Goal: Task Accomplishment & Management: Use online tool/utility

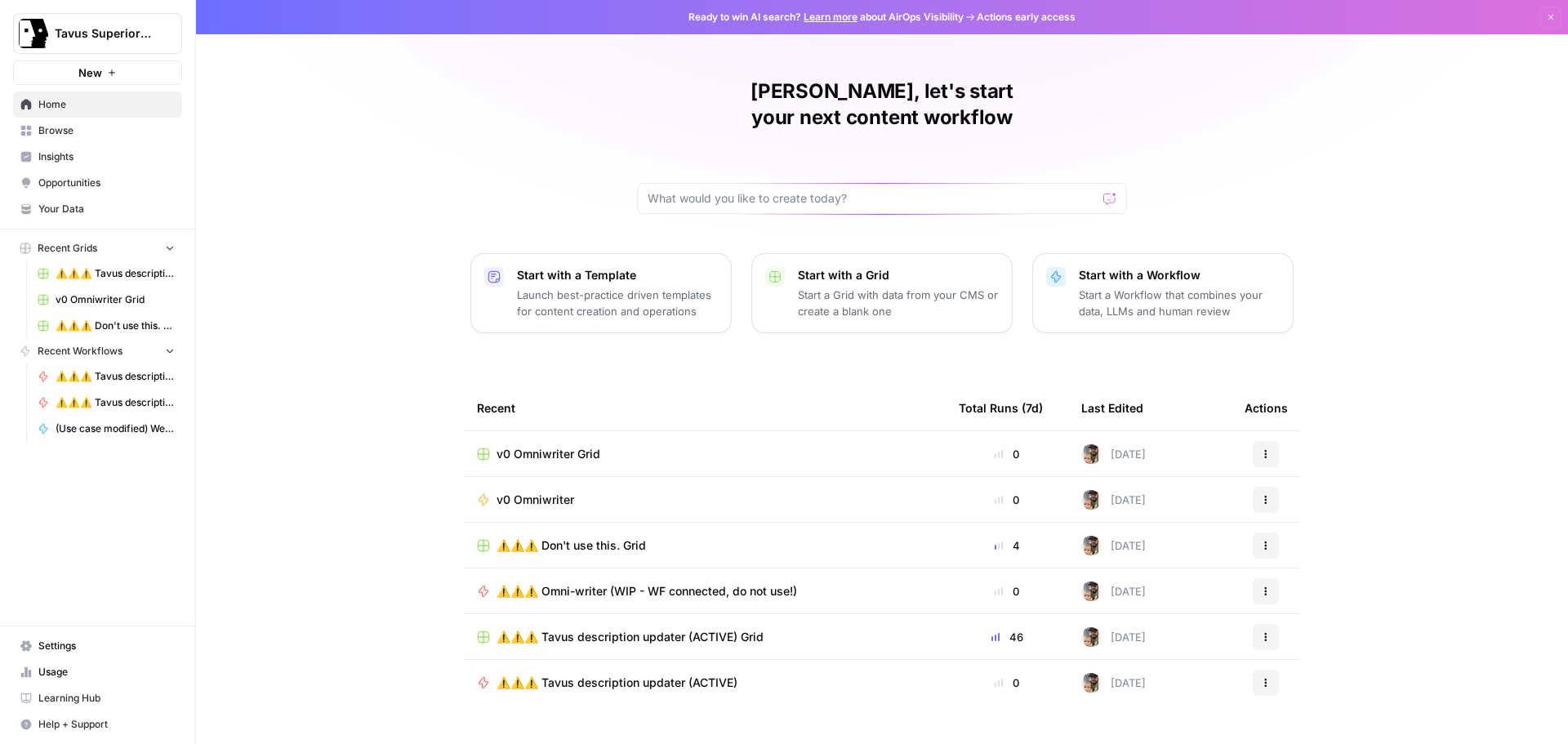
click at [1261, 495] on icon "button" at bounding box center [1266, 500] width 10 height 10
click at [1395, 403] on div "[PERSON_NAME], let's start your next content workflow Start with a Template Lau…" at bounding box center [881, 389] width 1372 height 778
click at [532, 492] on span "v0 Omniwriter" at bounding box center [535, 500] width 77 height 17
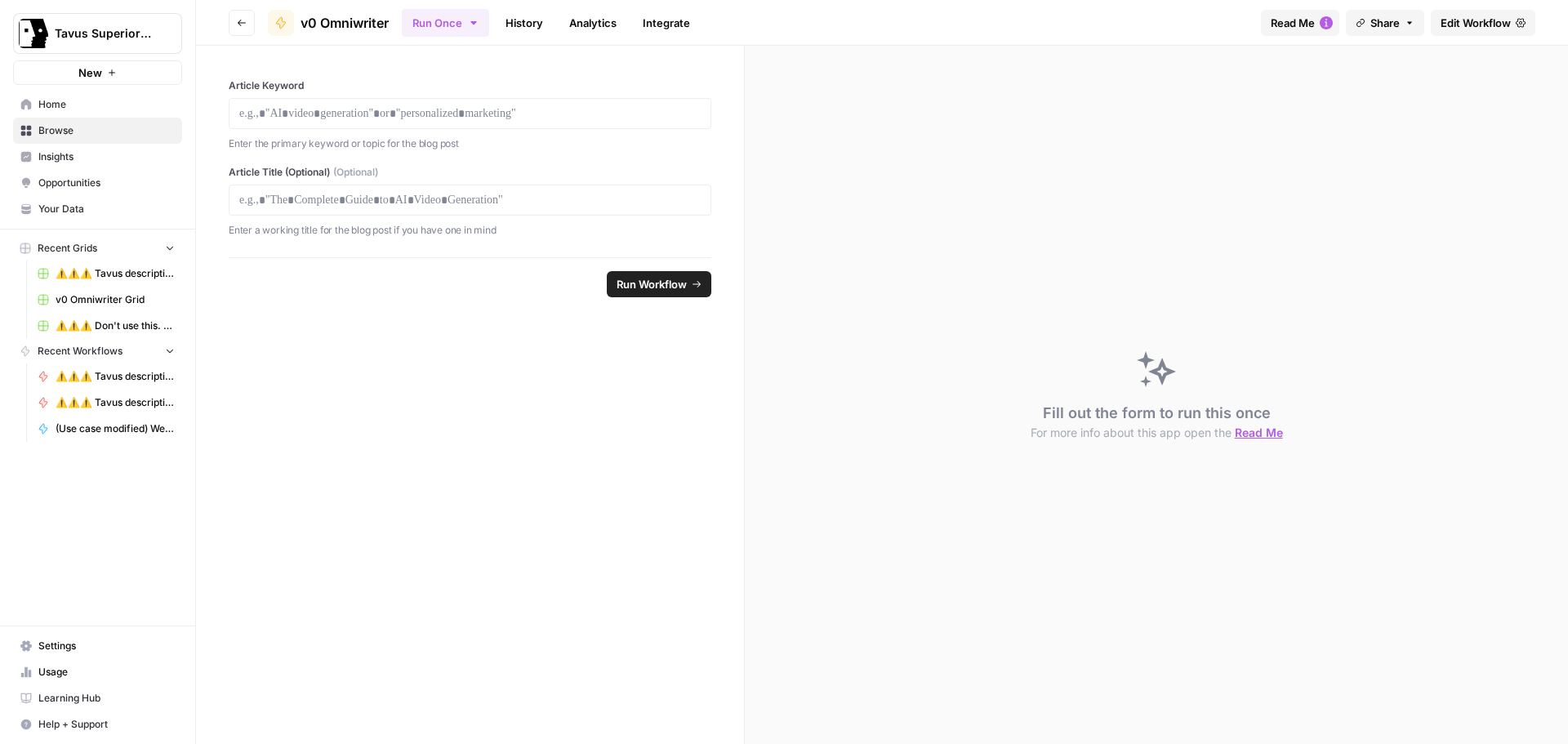
click at [1395, 25] on span "Share" at bounding box center [1386, 23] width 30 height 17
click at [851, 31] on div "Run Once History Analytics Integrate" at bounding box center [824, 23] width 846 height 32
click at [1471, 26] on span "Edit Workflow" at bounding box center [1476, 23] width 70 height 17
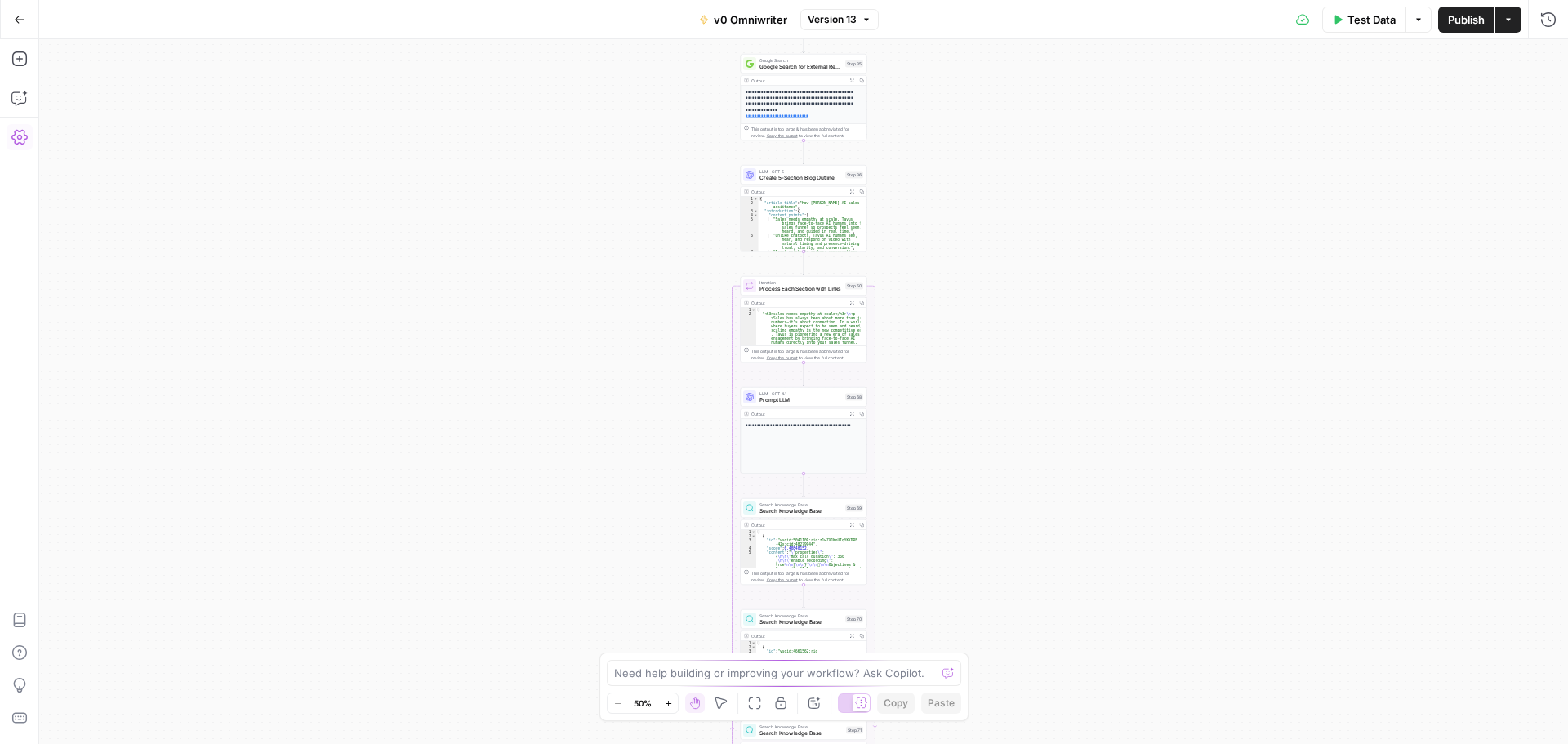
click at [21, 137] on icon "button" at bounding box center [20, 137] width 17 height 17
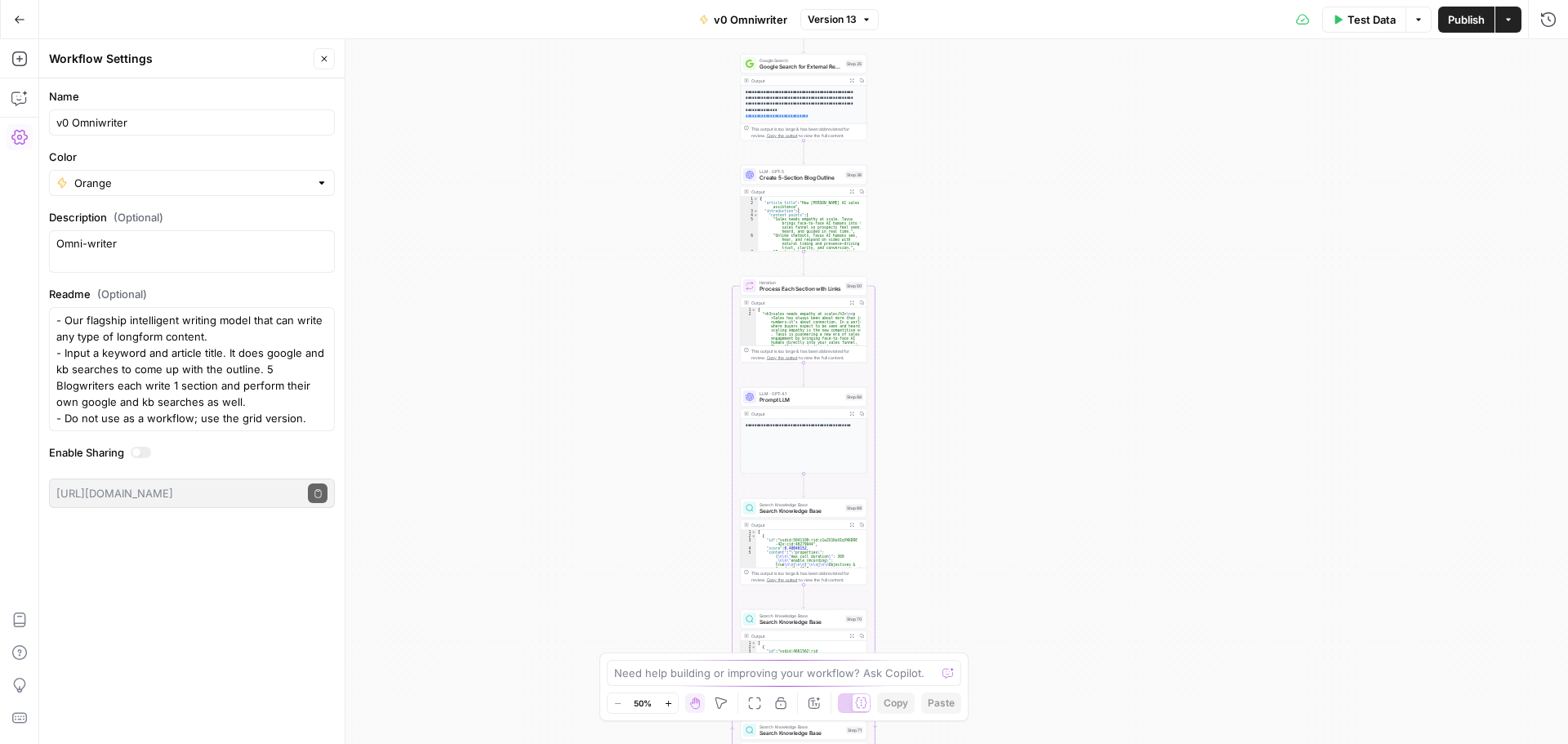
click at [327, 59] on icon "button" at bounding box center [324, 58] width 10 height 10
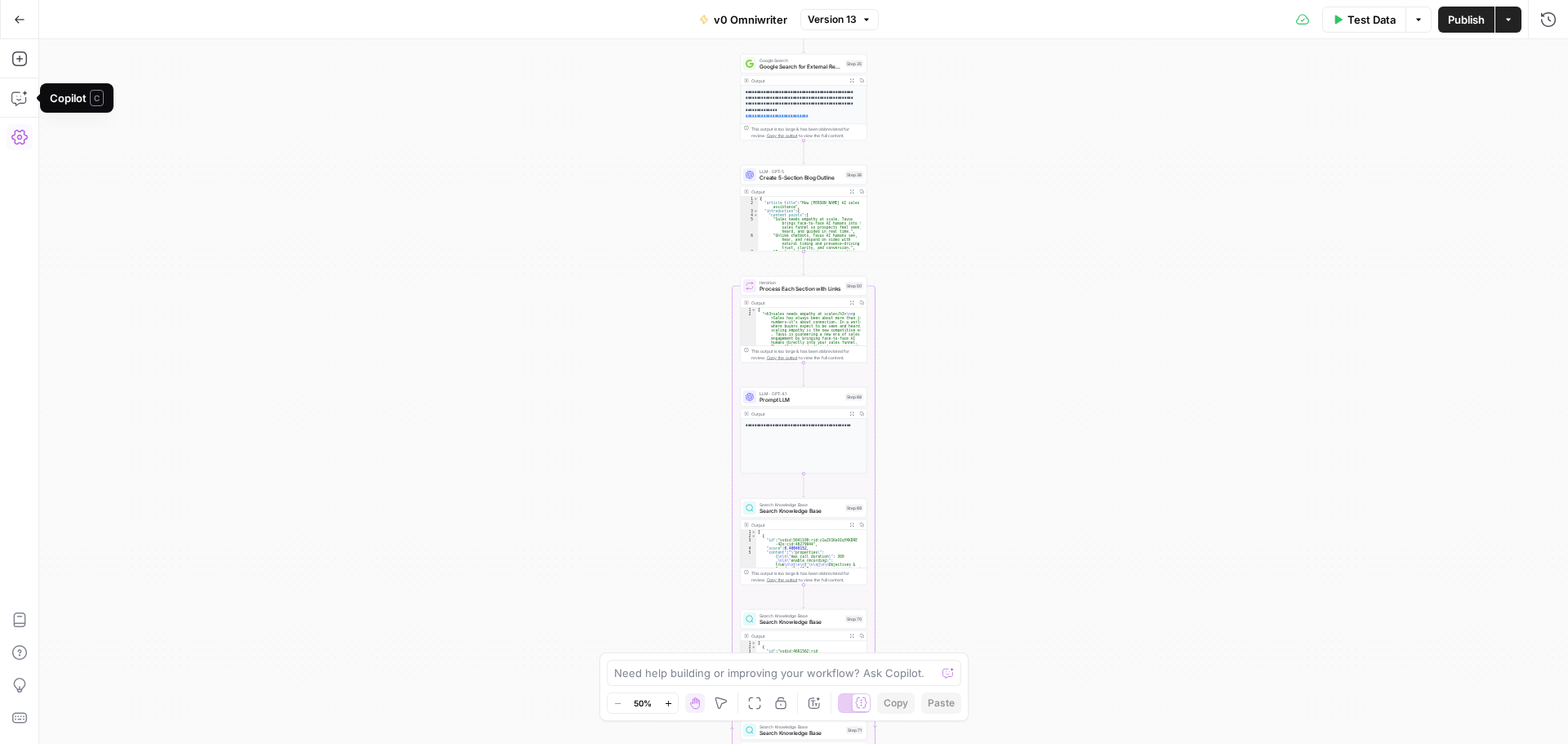
click at [25, 133] on icon "button" at bounding box center [20, 137] width 17 height 15
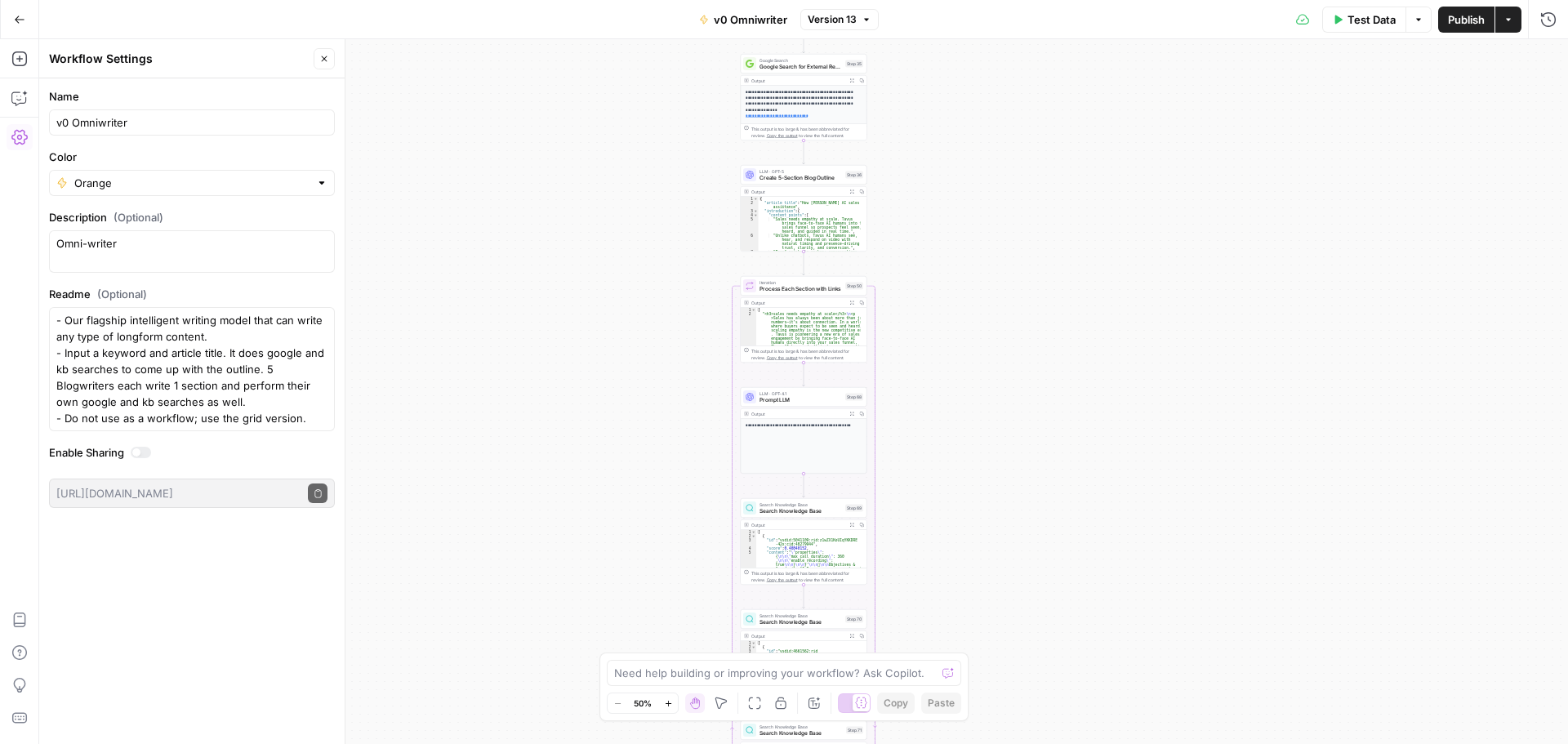
click at [143, 452] on div at bounding box center [140, 453] width 21 height 12
click at [140, 455] on div at bounding box center [140, 453] width 21 height 12
click at [1506, 23] on icon "button" at bounding box center [1509, 20] width 10 height 10
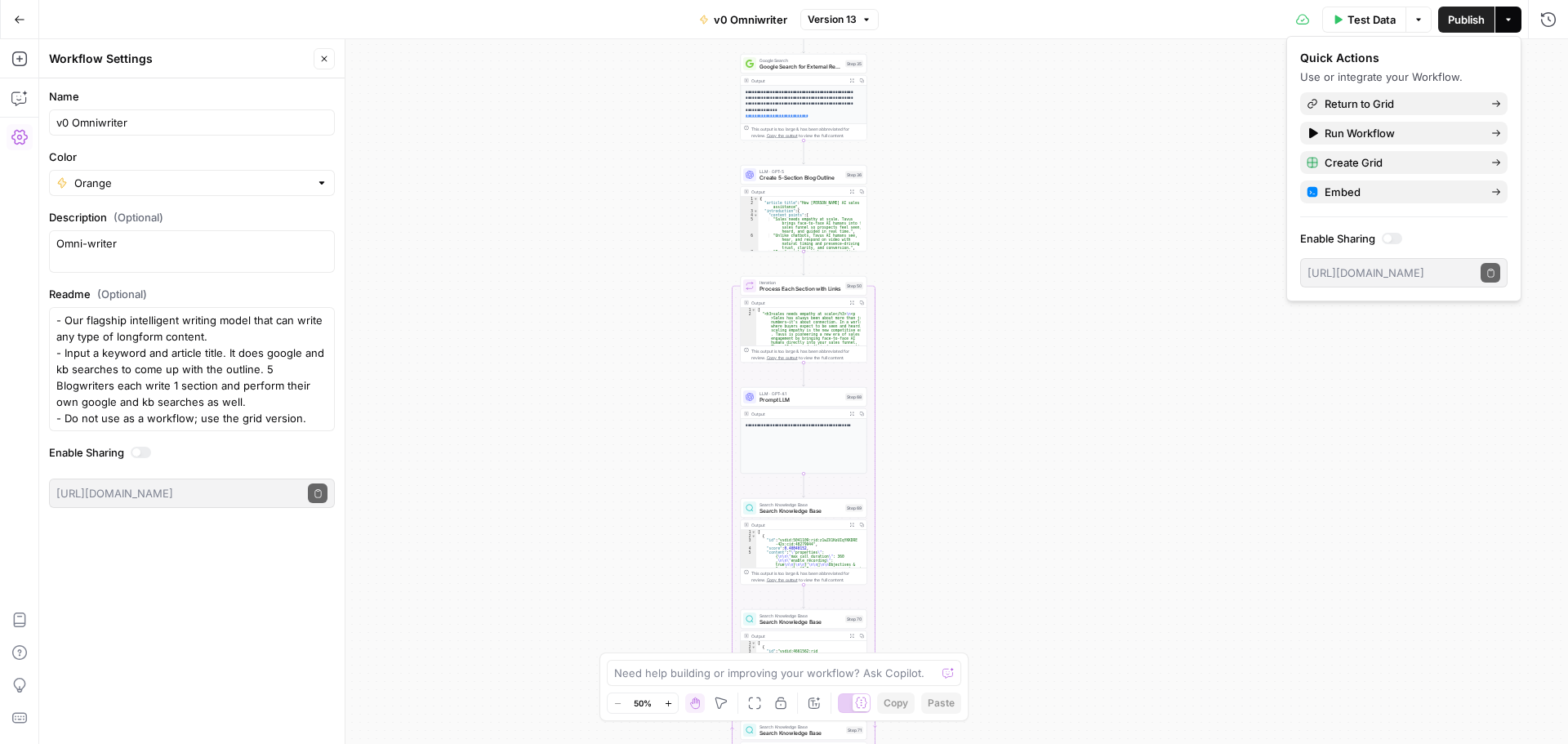
click at [1114, 180] on div "**********" at bounding box center [804, 392] width 1529 height 705
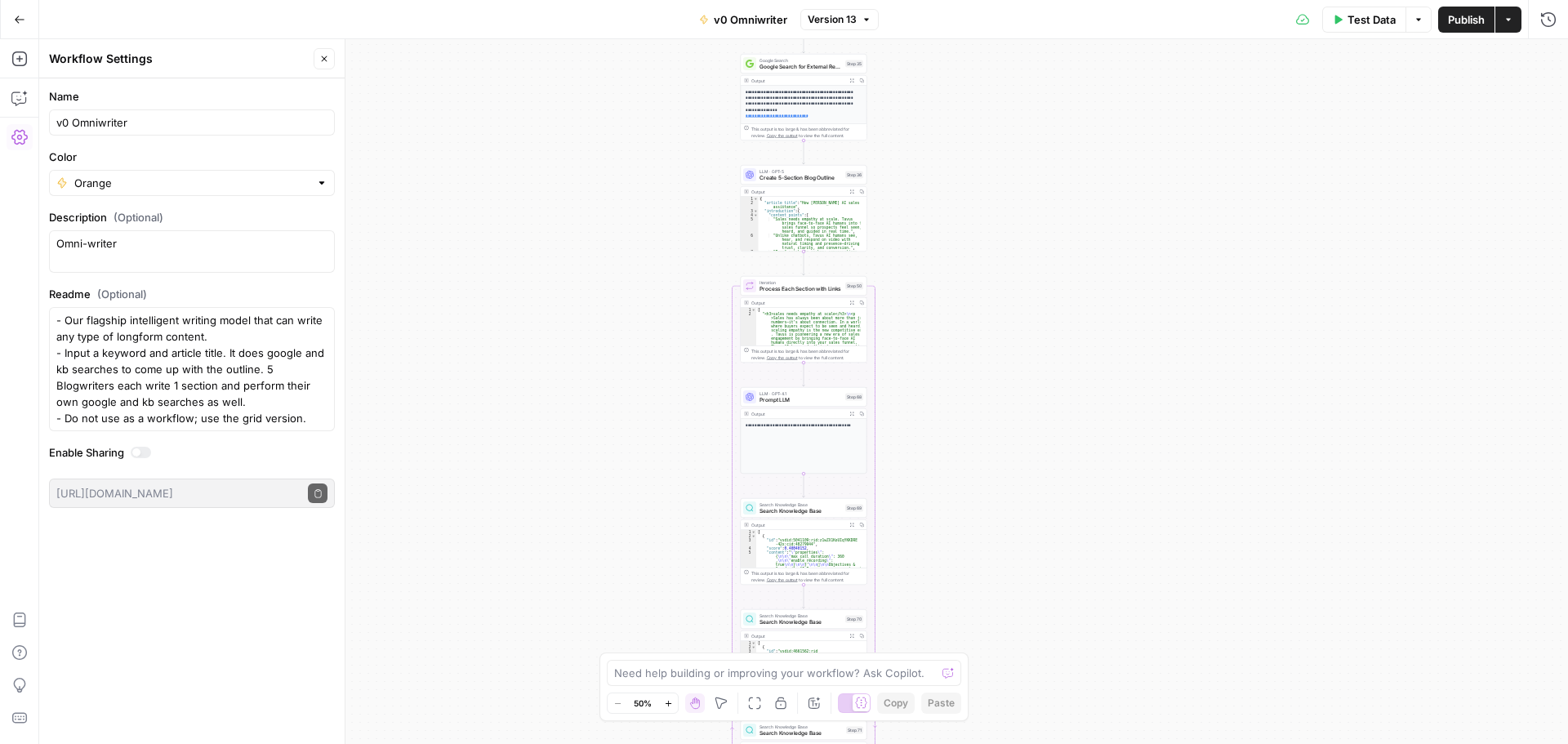
click at [21, 23] on icon "button" at bounding box center [20, 20] width 12 height 12
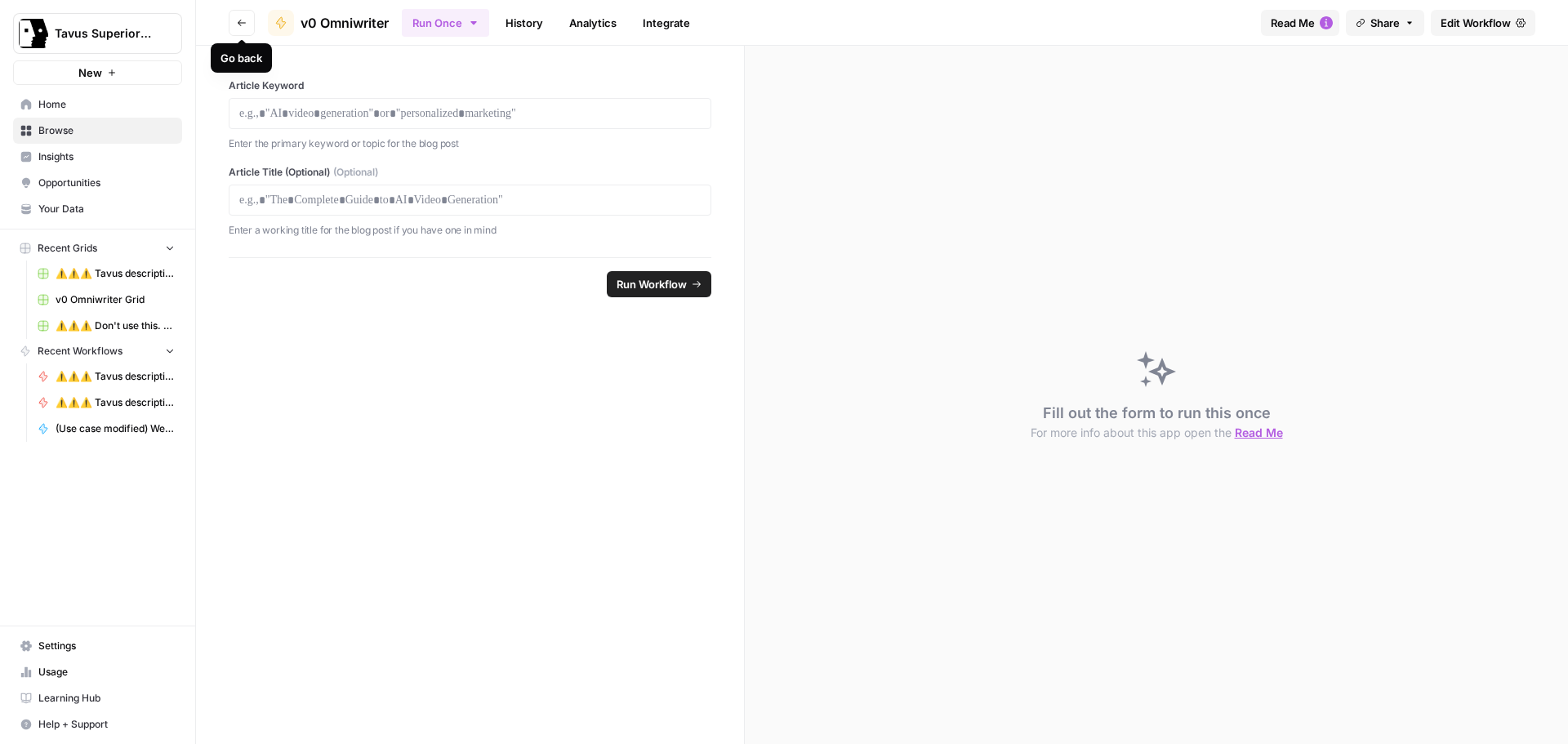
click at [239, 23] on icon "button" at bounding box center [241, 23] width 10 height 10
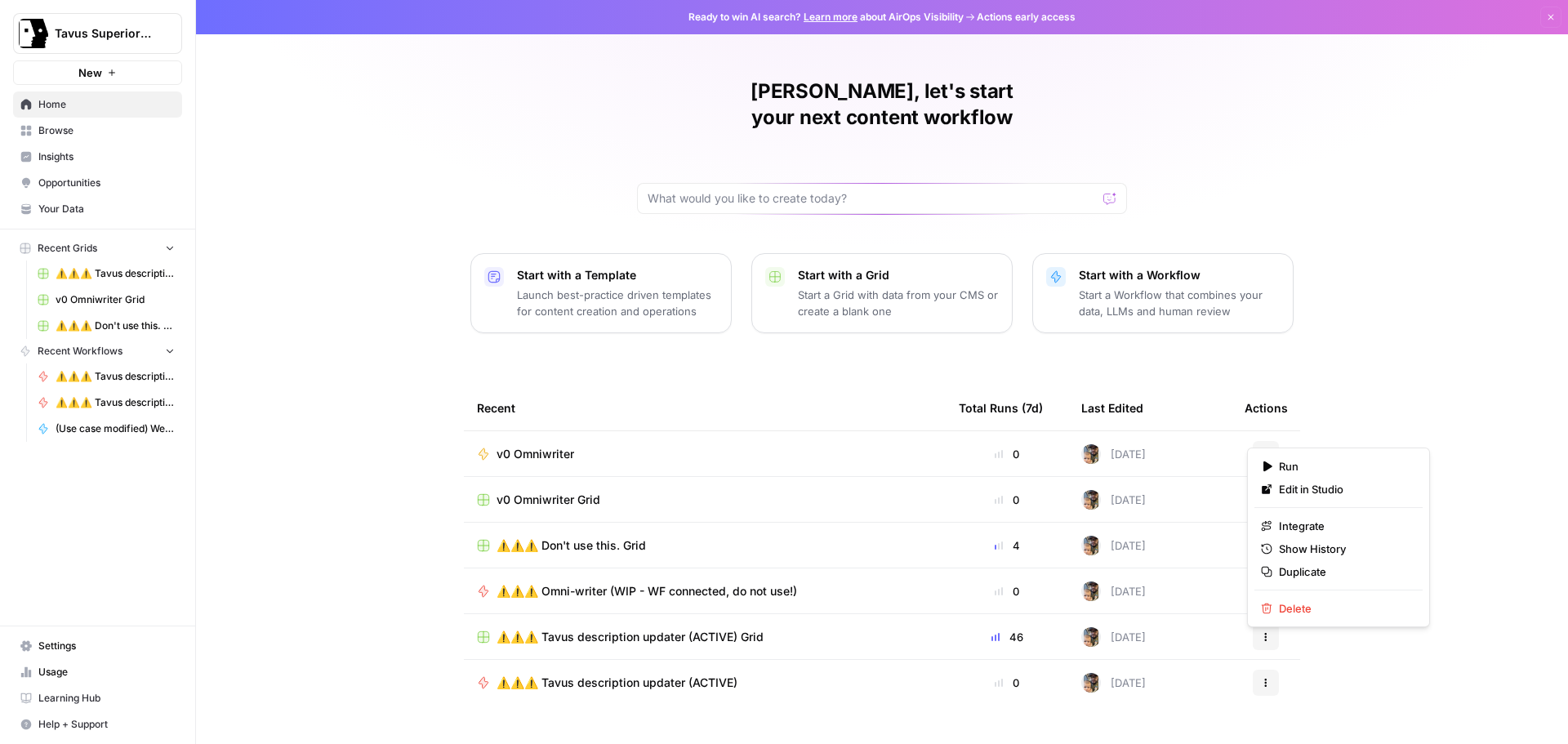
click at [1265, 441] on button "Actions" at bounding box center [1266, 454] width 26 height 26
click at [1425, 382] on div "[PERSON_NAME], let's start your next content workflow Start with a Template Lau…" at bounding box center [881, 389] width 1372 height 778
click at [511, 446] on span "v0 Omniwriter" at bounding box center [535, 454] width 77 height 17
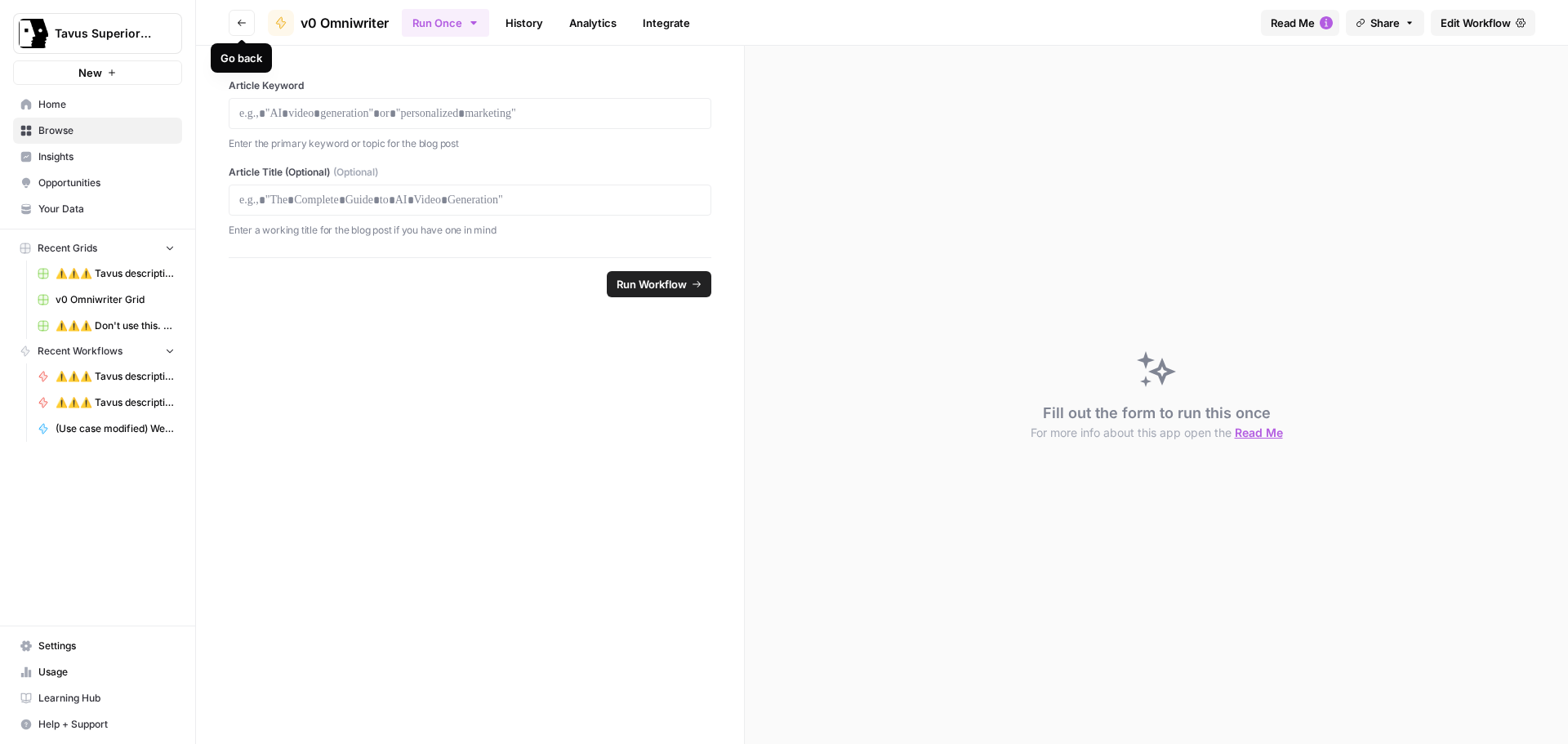
click at [241, 20] on icon "button" at bounding box center [241, 23] width 8 height 7
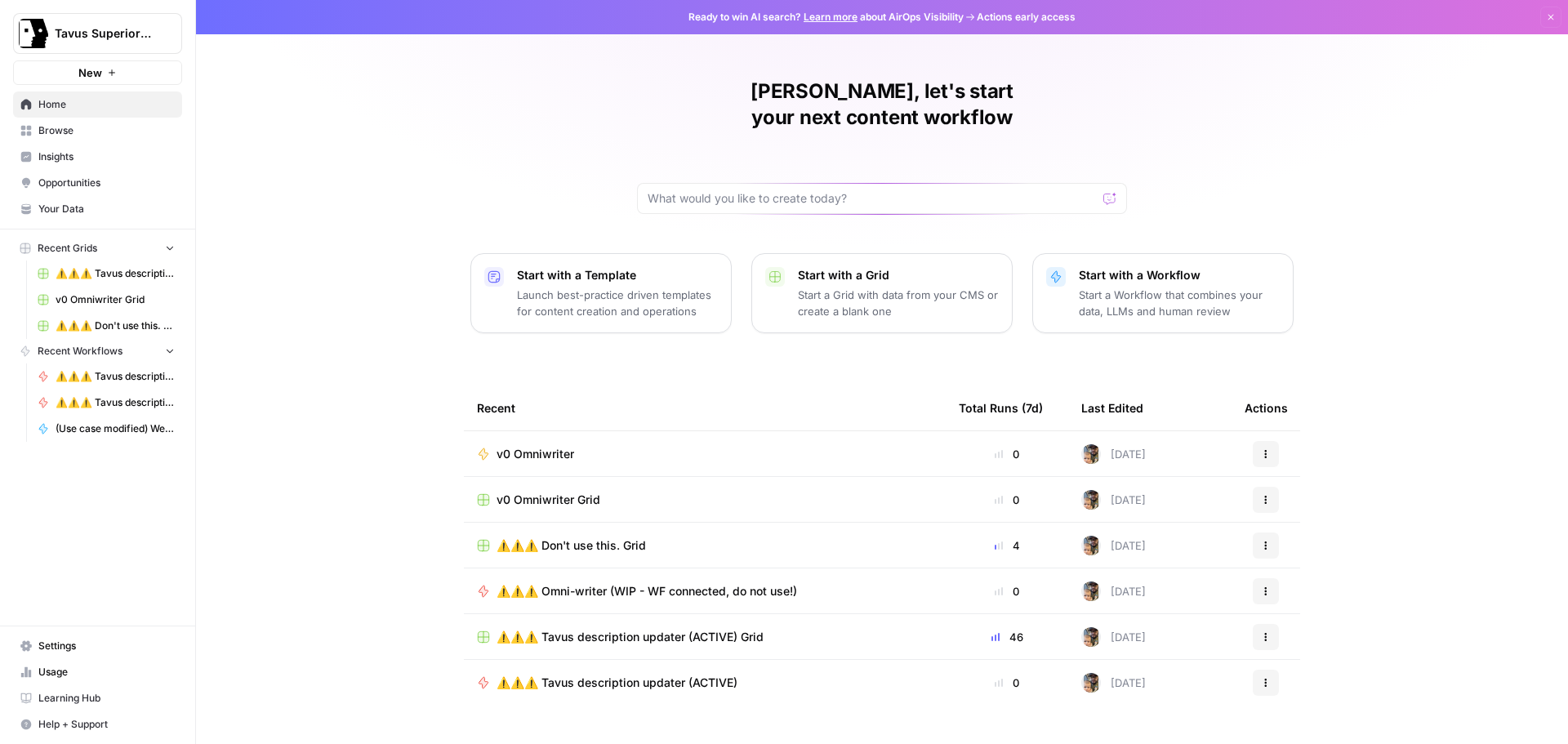
click at [516, 446] on span "v0 Omniwriter" at bounding box center [535, 454] width 77 height 17
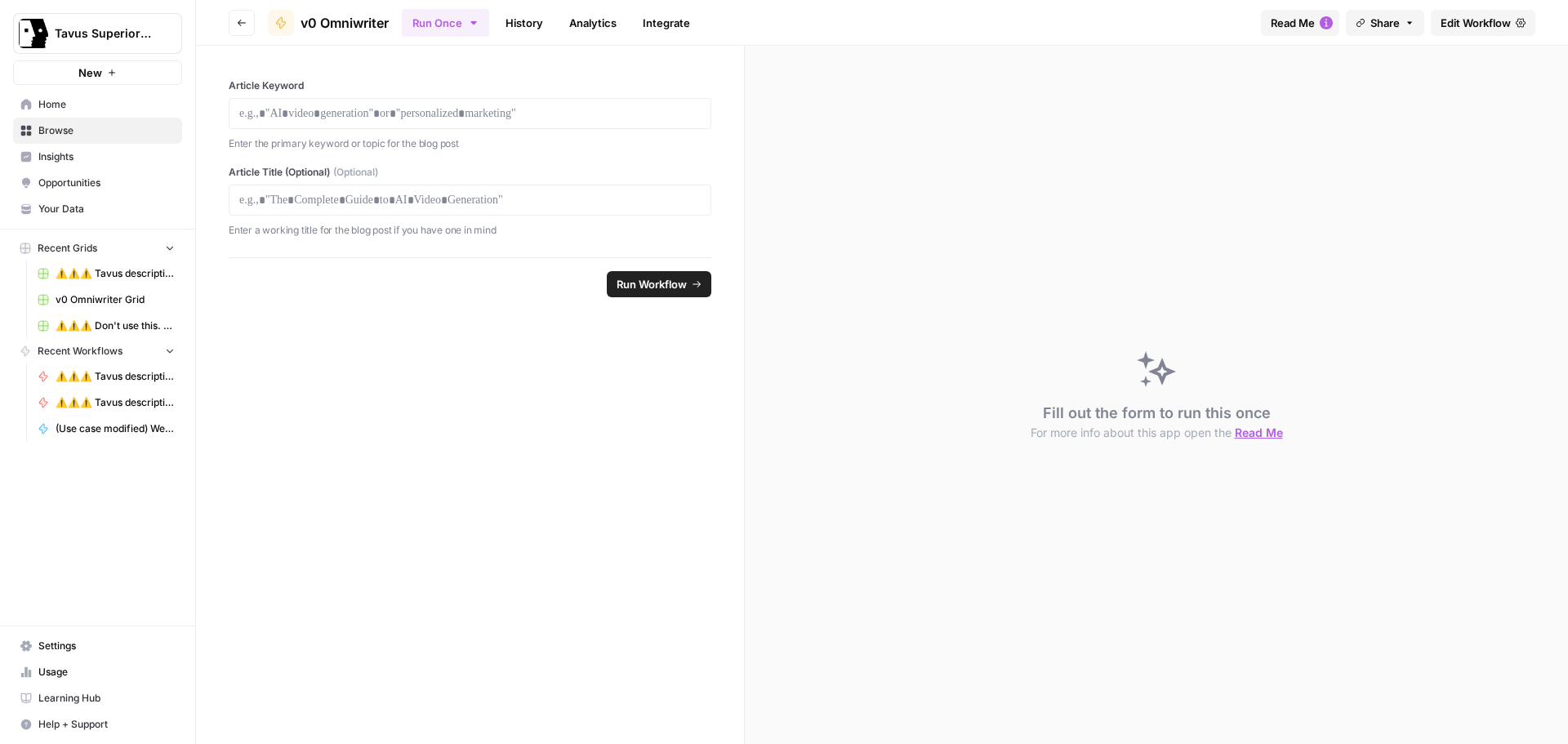
click at [1452, 20] on span "Edit Workflow" at bounding box center [1476, 23] width 70 height 17
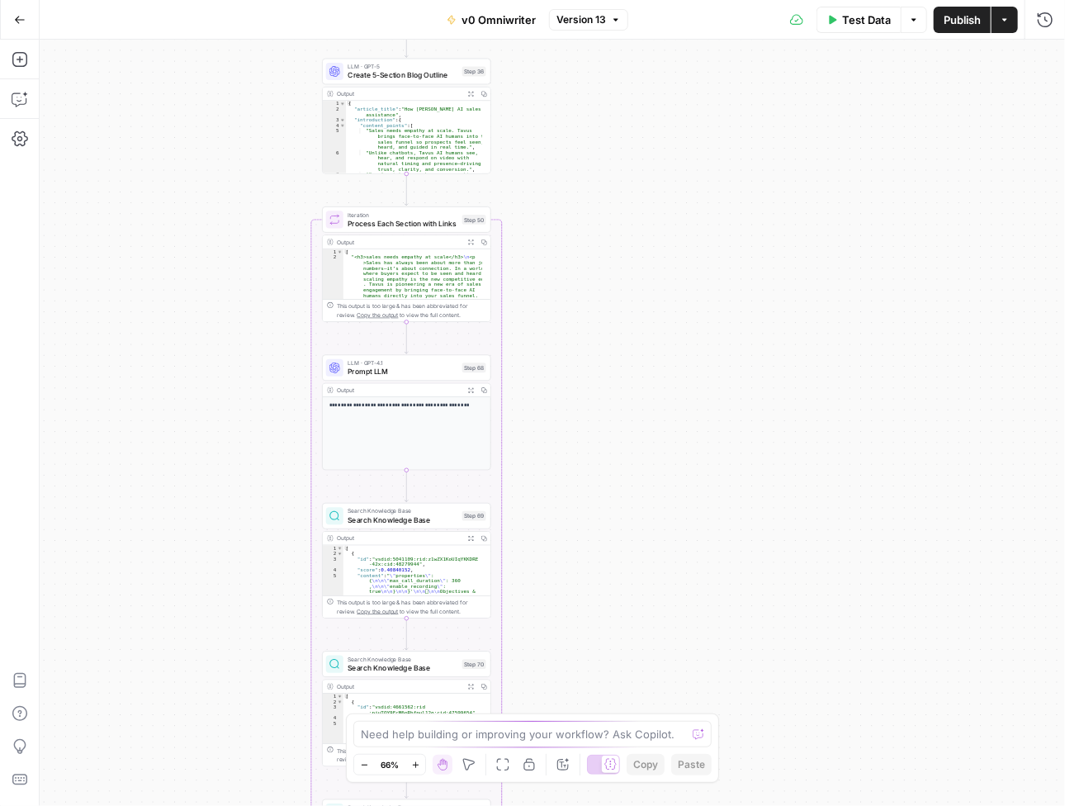
click at [396, 521] on span "Search Knowledge Base" at bounding box center [403, 519] width 110 height 11
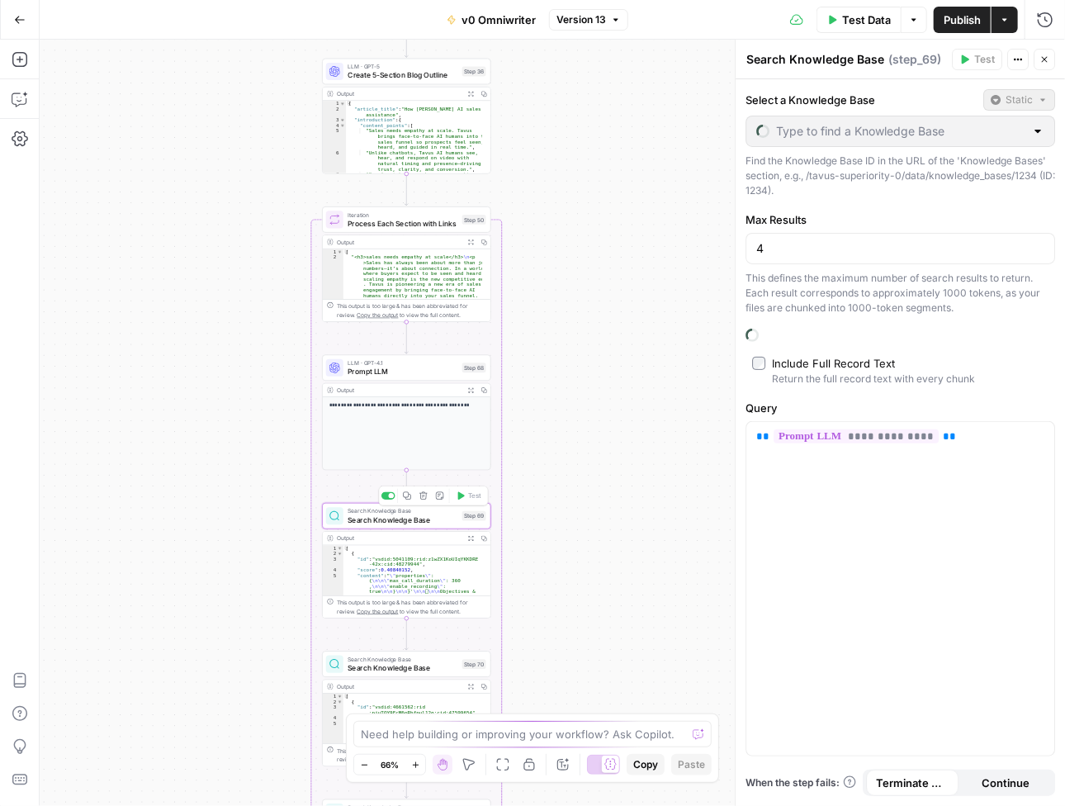
type input "Messaging doc"
